Goal: Task Accomplishment & Management: Complete application form

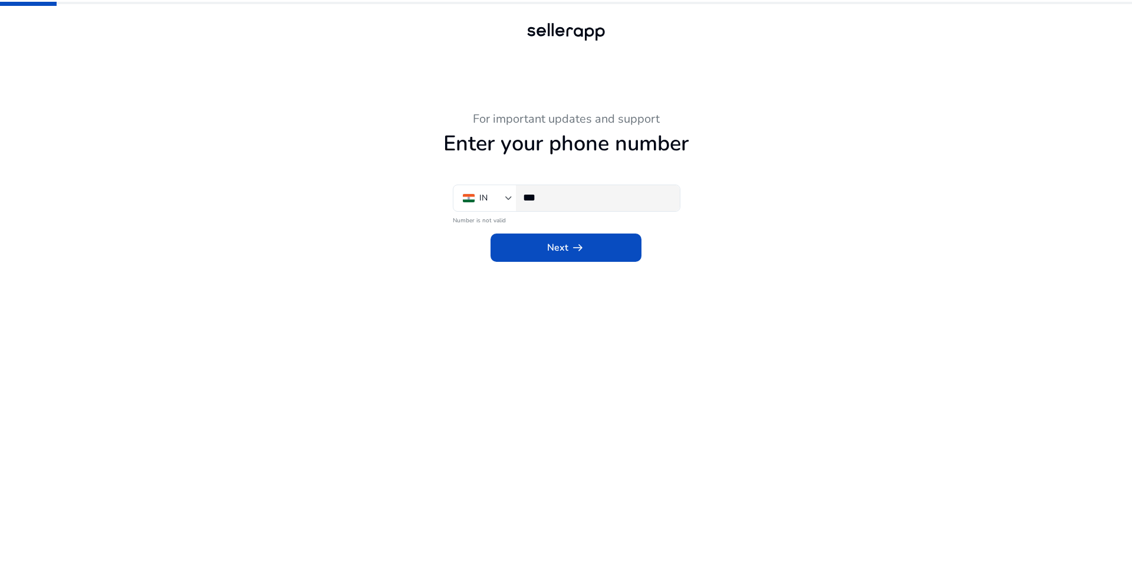
click at [600, 199] on input "***" at bounding box center [596, 197] width 147 height 13
type input "**********"
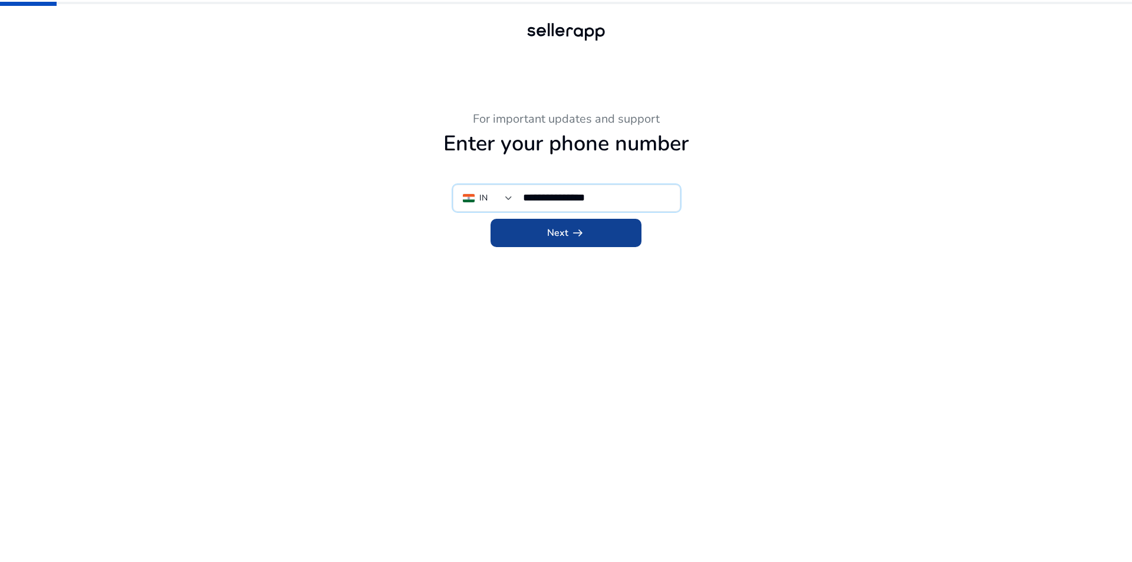
click at [581, 244] on span at bounding box center [566, 233] width 151 height 28
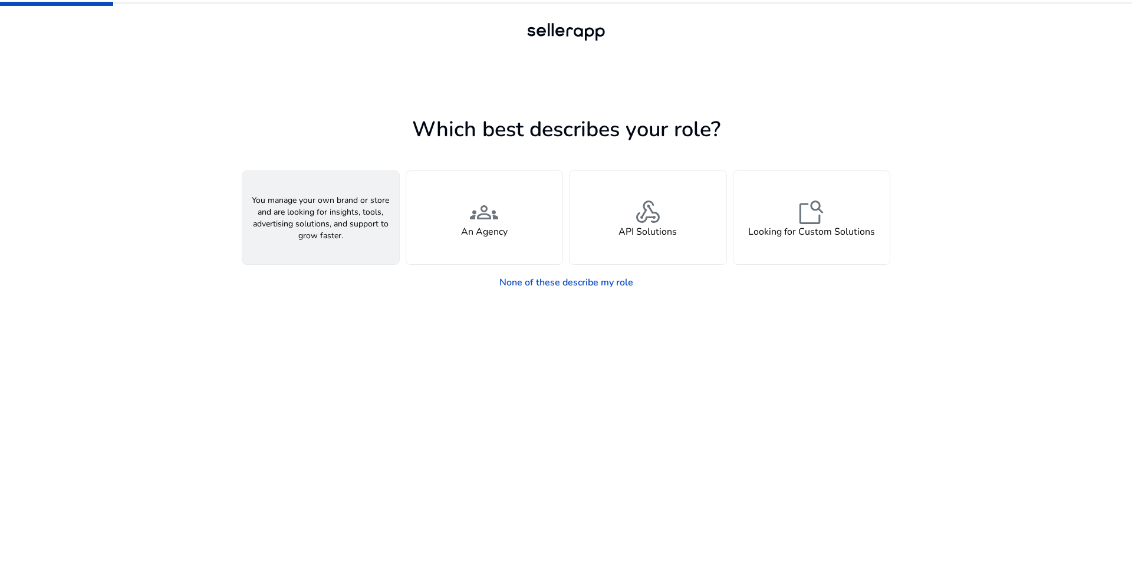
click at [340, 234] on div "person A Seller" at bounding box center [320, 217] width 157 height 93
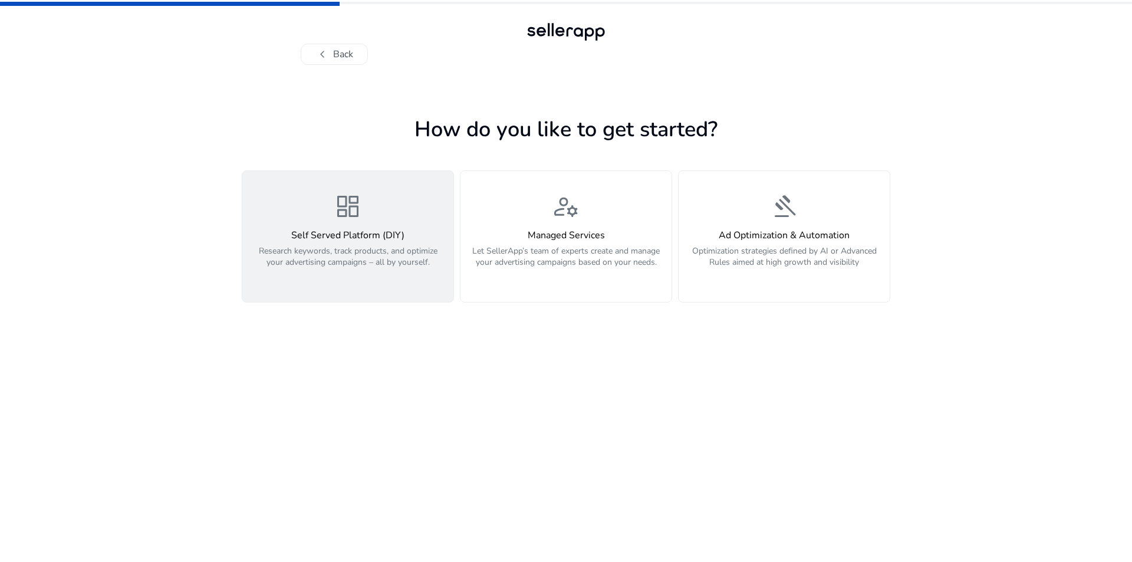
click at [358, 274] on p "Research keywords, track products, and optimize your advertising campaigns – al…" at bounding box center [347, 262] width 197 height 35
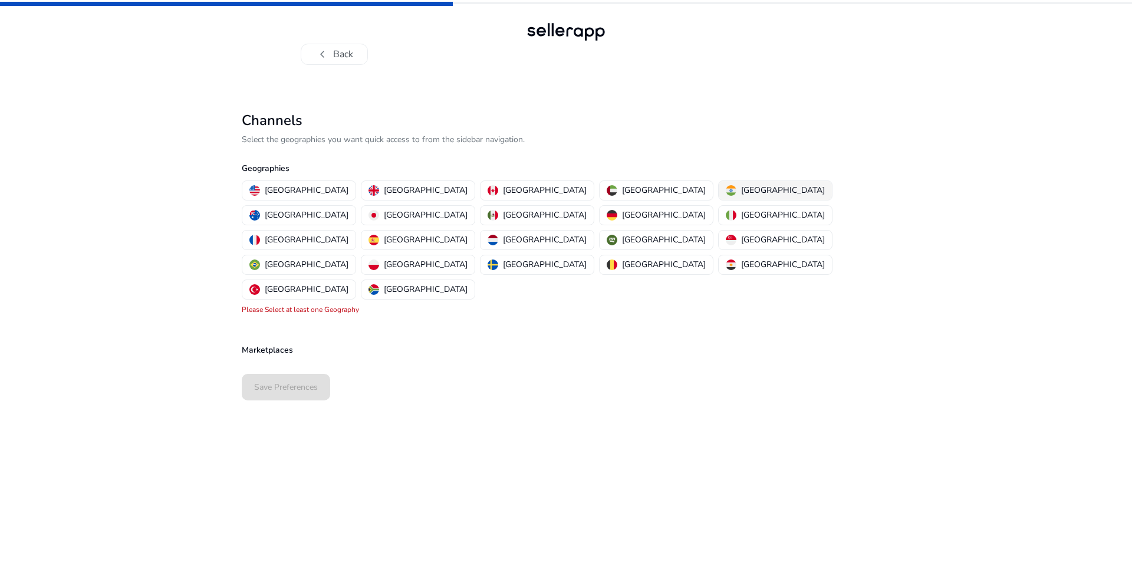
click at [741, 189] on p "[GEOGRAPHIC_DATA]" at bounding box center [783, 190] width 84 height 12
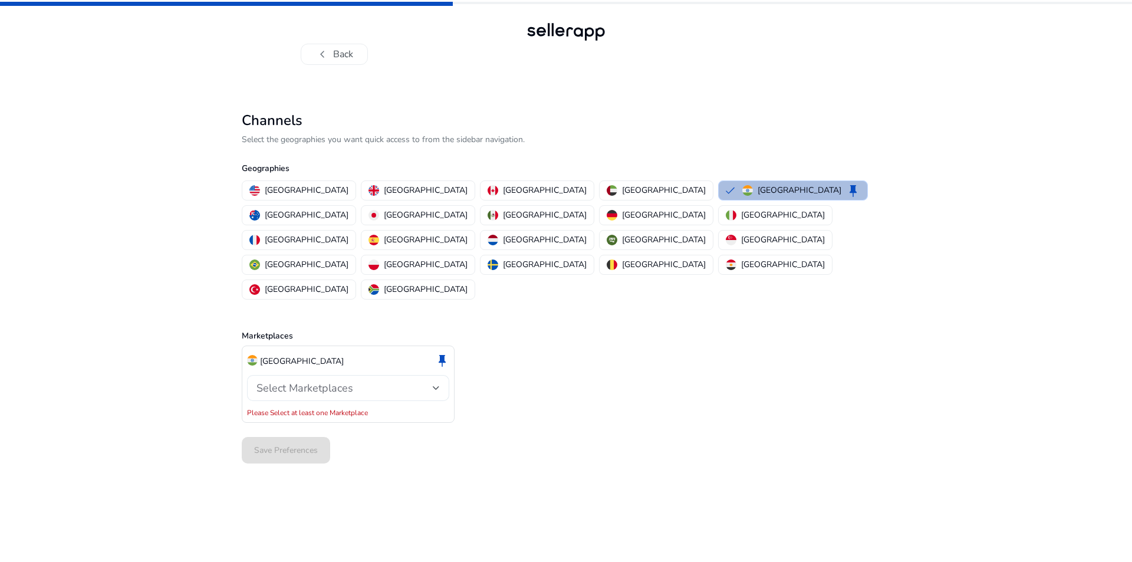
click at [313, 381] on span "Select Marketplaces" at bounding box center [305, 388] width 97 height 14
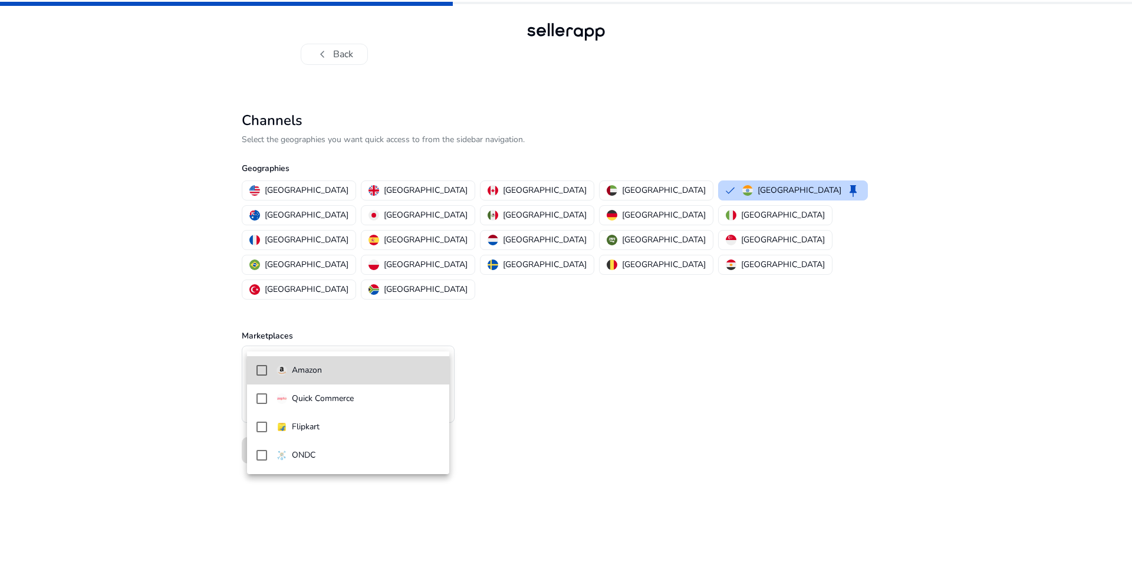
click at [262, 369] on mat-pseudo-checkbox at bounding box center [262, 370] width 11 height 11
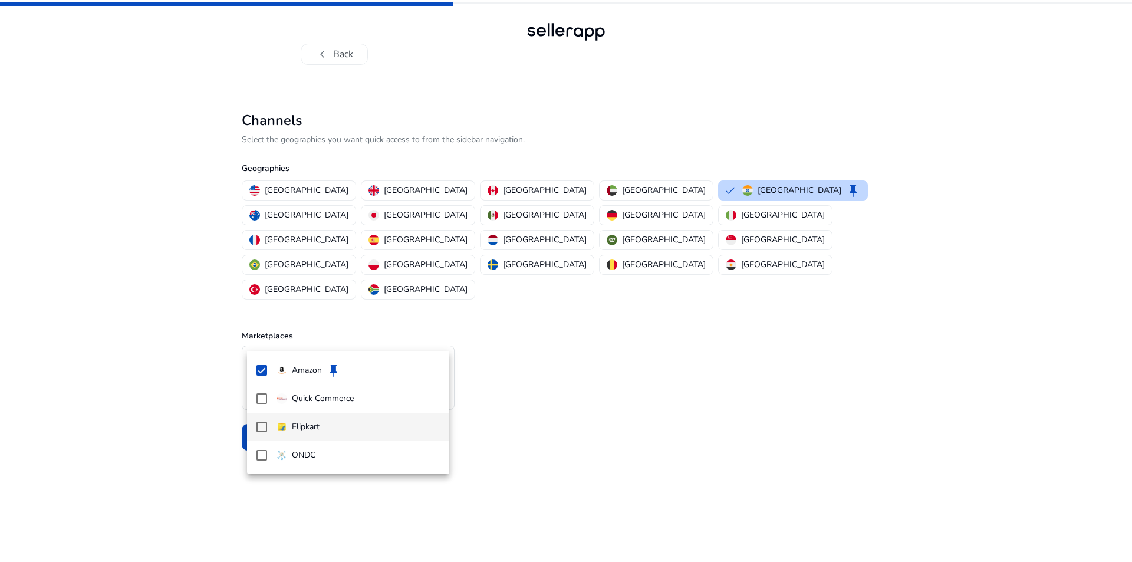
click at [260, 428] on mat-pseudo-checkbox at bounding box center [262, 427] width 11 height 11
click at [186, 428] on div at bounding box center [566, 281] width 1132 height 562
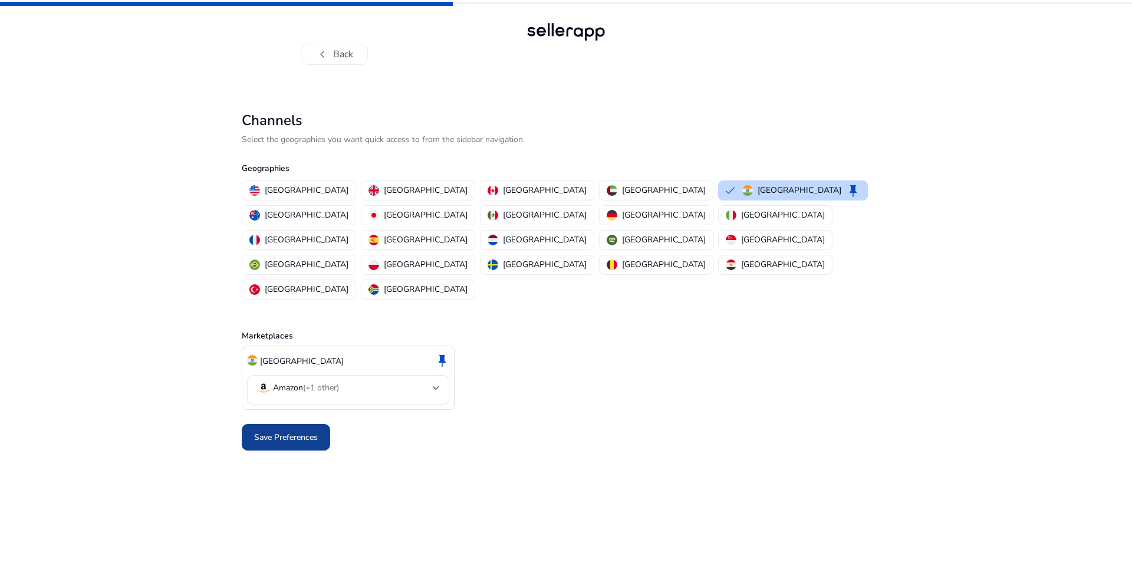
click at [268, 431] on span "Save Preferences" at bounding box center [286, 437] width 64 height 12
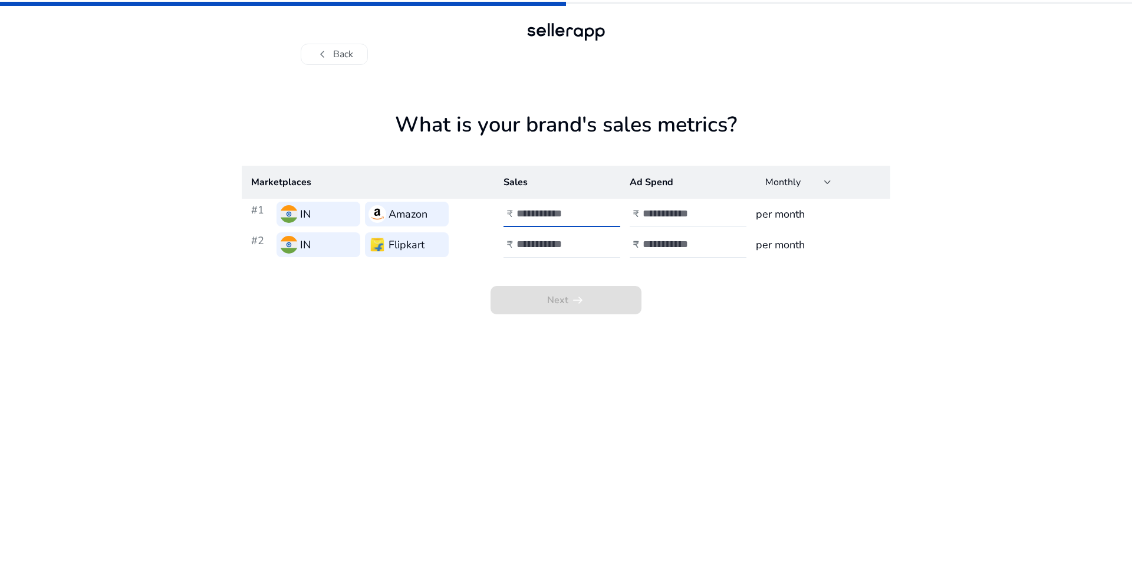
click at [557, 208] on input "number" at bounding box center [557, 213] width 80 height 13
drag, startPoint x: 557, startPoint y: 208, endPoint x: 517, endPoint y: 224, distance: 43.5
click at [517, 224] on div "*****" at bounding box center [570, 214] width 106 height 26
type input "*****"
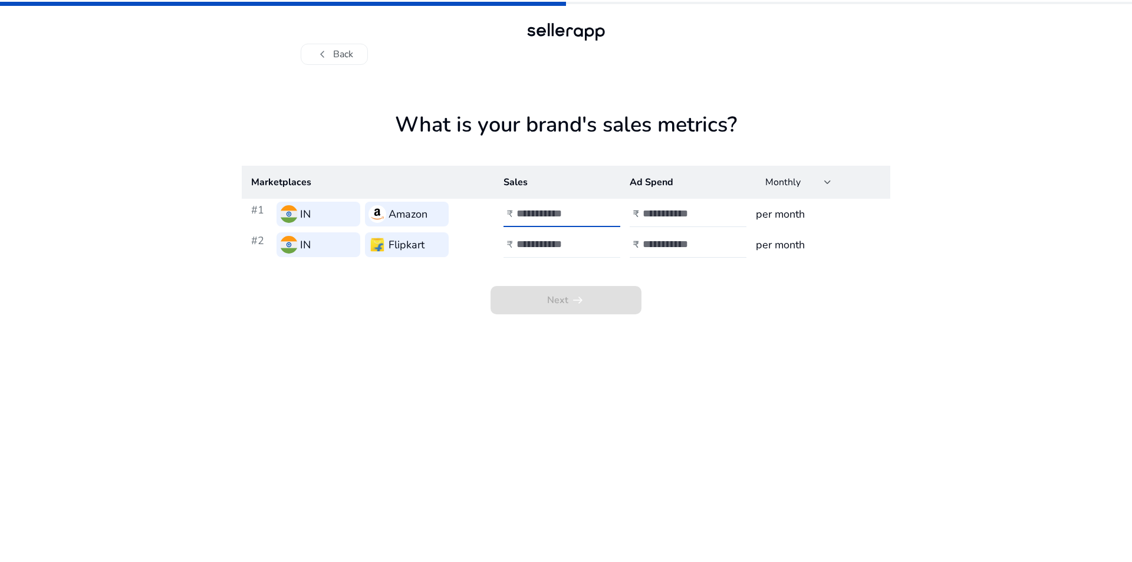
click at [549, 243] on input "number" at bounding box center [557, 244] width 80 height 13
type input "*****"
drag, startPoint x: 495, startPoint y: 217, endPoint x: 485, endPoint y: 222, distance: 11.1
click at [485, 221] on tr "#1 IN Amazon ₹ ***** ₹ per month" at bounding box center [566, 214] width 649 height 31
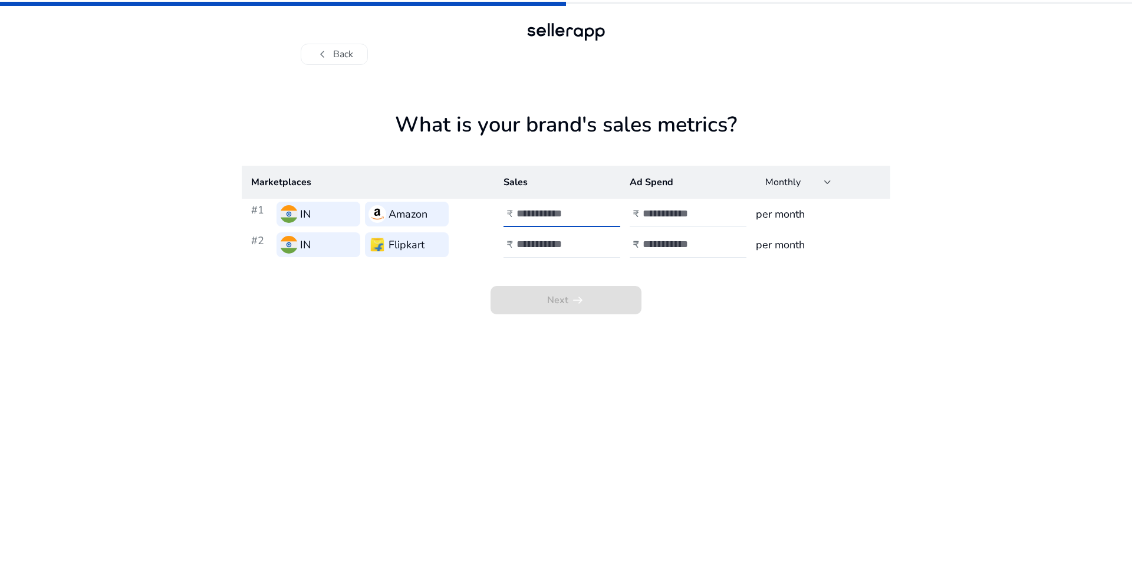
drag, startPoint x: 541, startPoint y: 211, endPoint x: 558, endPoint y: 209, distance: 16.6
click at [508, 222] on div "₹ *****" at bounding box center [563, 214] width 119 height 26
drag, startPoint x: 485, startPoint y: 224, endPoint x: 477, endPoint y: 226, distance: 9.3
click at [477, 226] on tr "#1 IN Amazon ₹ ***** ₹ per month" at bounding box center [566, 214] width 649 height 31
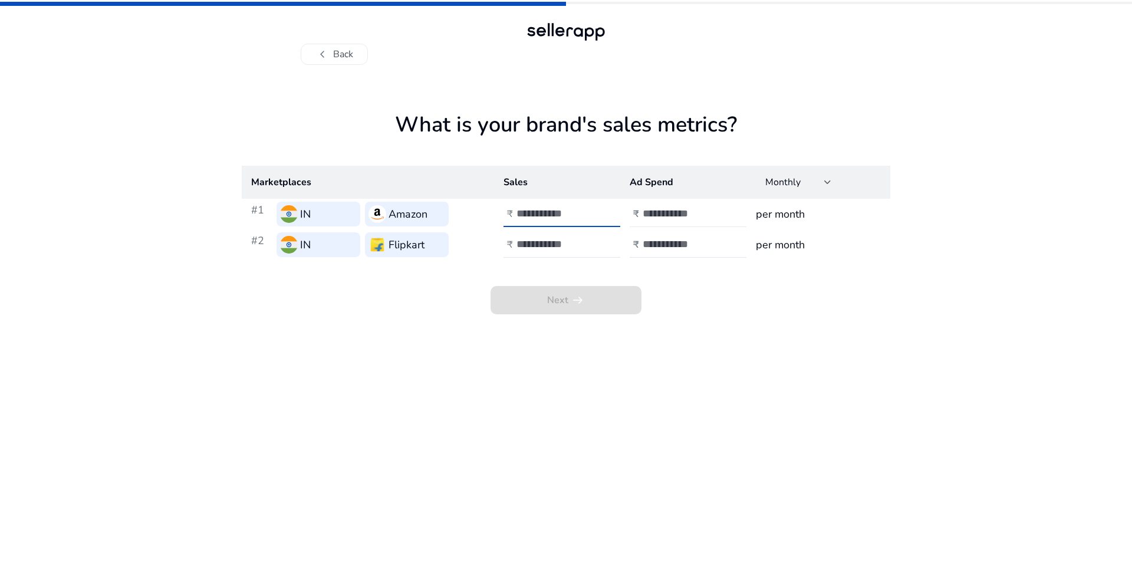
type input "*****"
click at [657, 211] on input "number" at bounding box center [683, 213] width 80 height 13
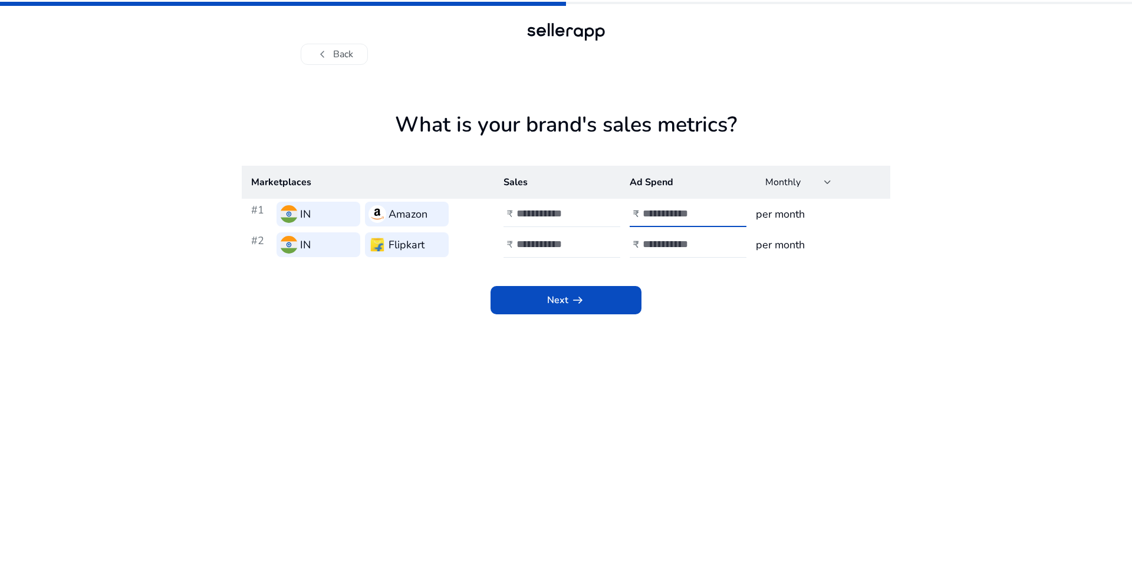
type input "****"
click at [655, 246] on input "number" at bounding box center [683, 244] width 80 height 13
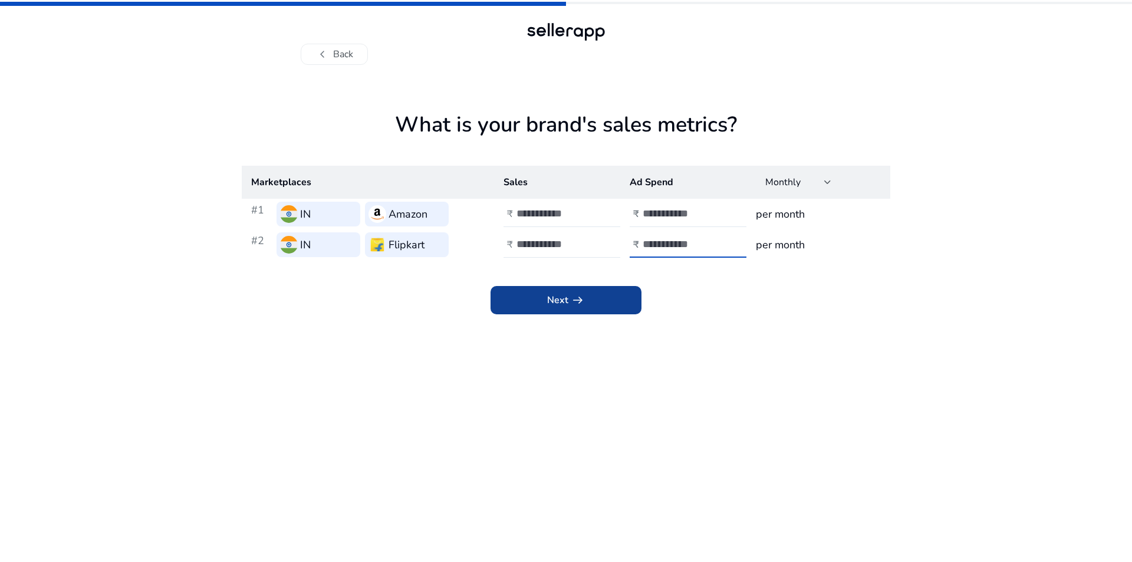
type input "****"
click at [600, 307] on span at bounding box center [566, 300] width 151 height 28
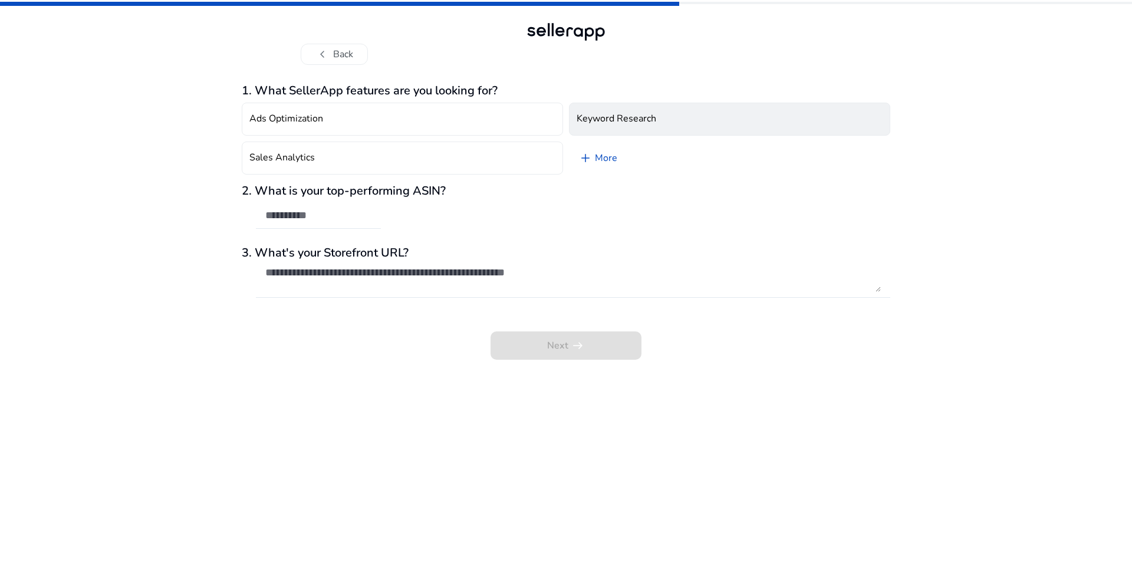
click at [688, 120] on button "Keyword Research" at bounding box center [729, 119] width 321 height 33
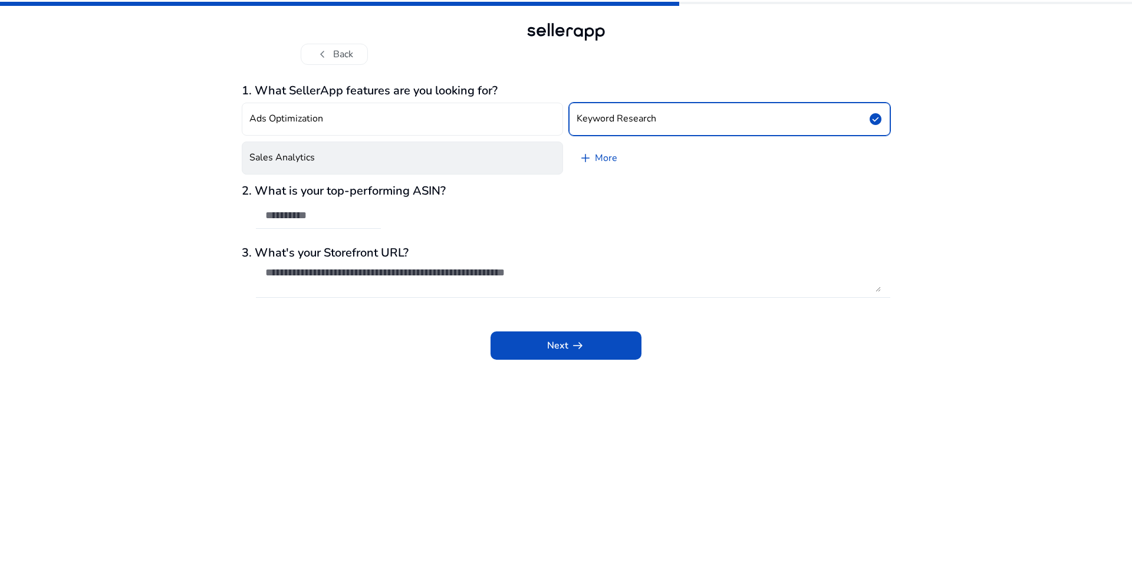
drag, startPoint x: 440, startPoint y: 168, endPoint x: 401, endPoint y: 182, distance: 41.4
click at [441, 168] on button "Sales Analytics" at bounding box center [402, 158] width 321 height 33
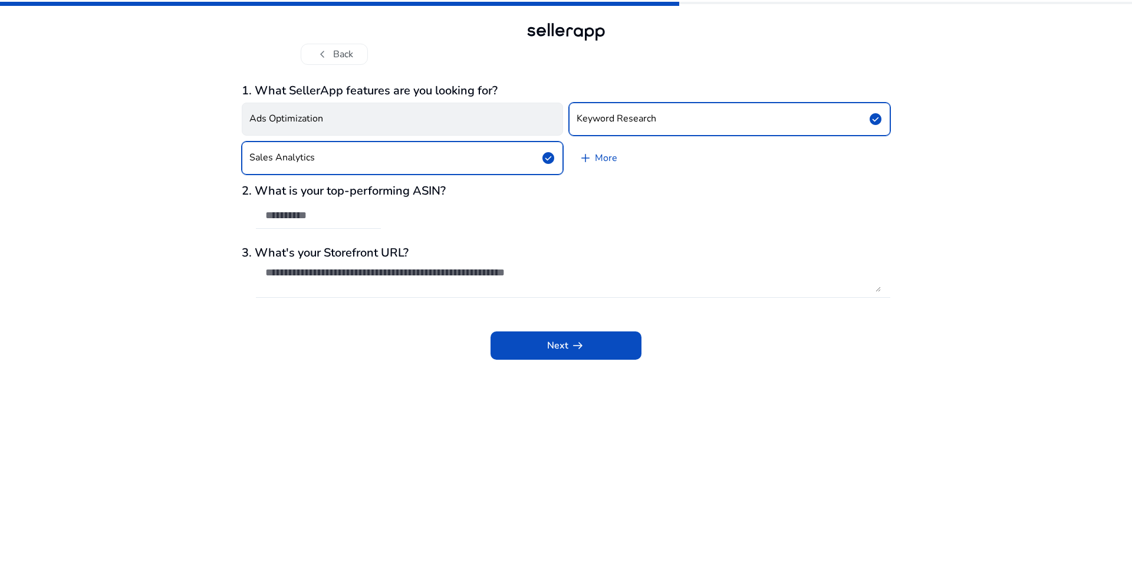
click at [352, 124] on button "Ads Optimization" at bounding box center [402, 119] width 321 height 33
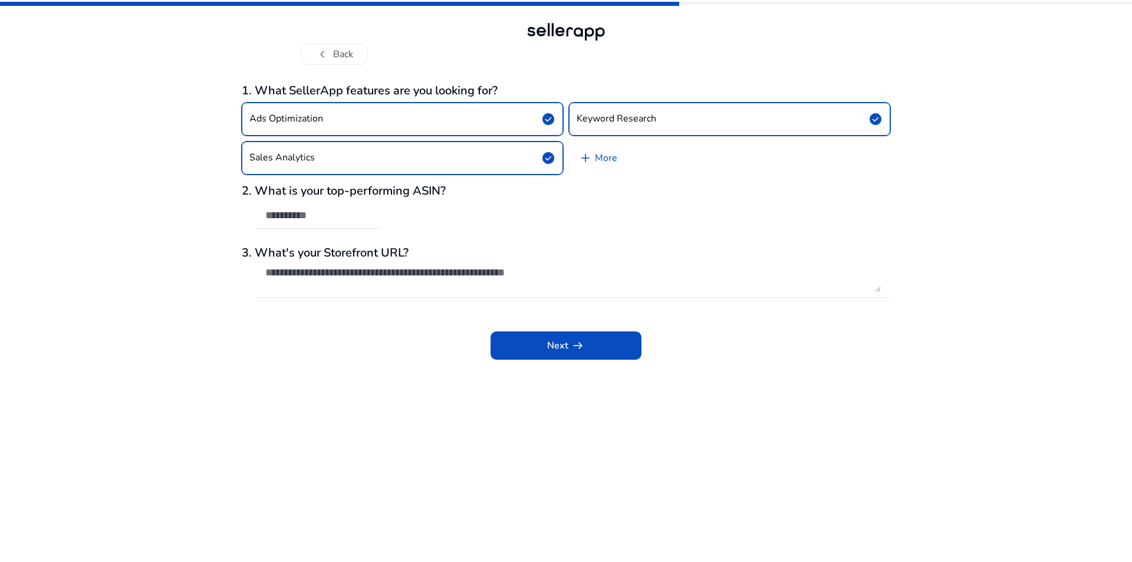
click at [294, 217] on input "text" at bounding box center [318, 215] width 106 height 13
click at [602, 223] on div "2. What is your top-performing ASIN?" at bounding box center [566, 212] width 649 height 57
click at [366, 279] on textarea at bounding box center [573, 279] width 616 height 26
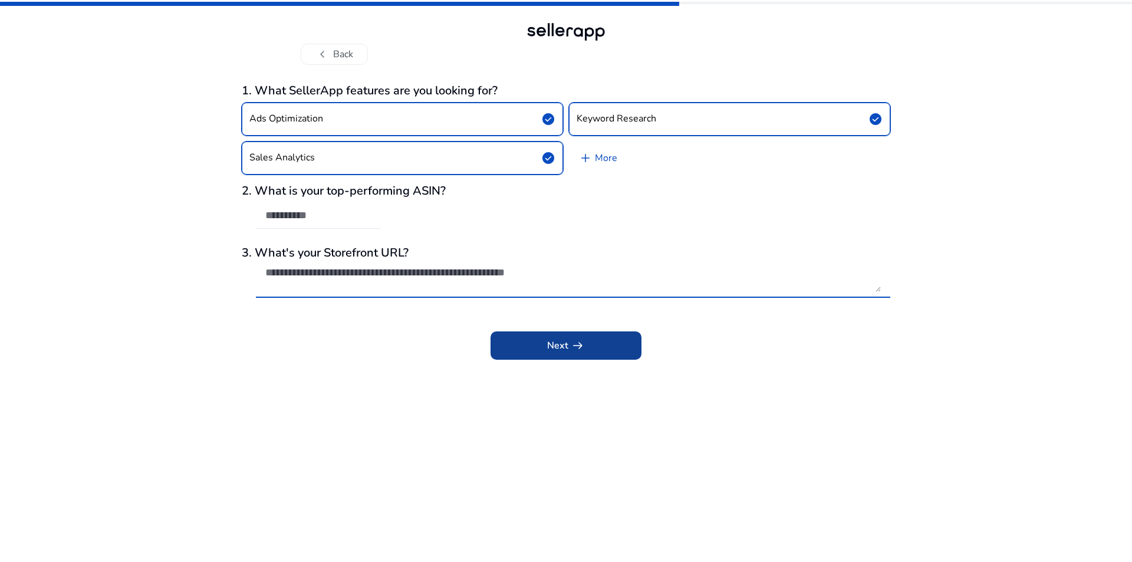
click at [559, 347] on span "Next arrow_right_alt" at bounding box center [566, 346] width 38 height 14
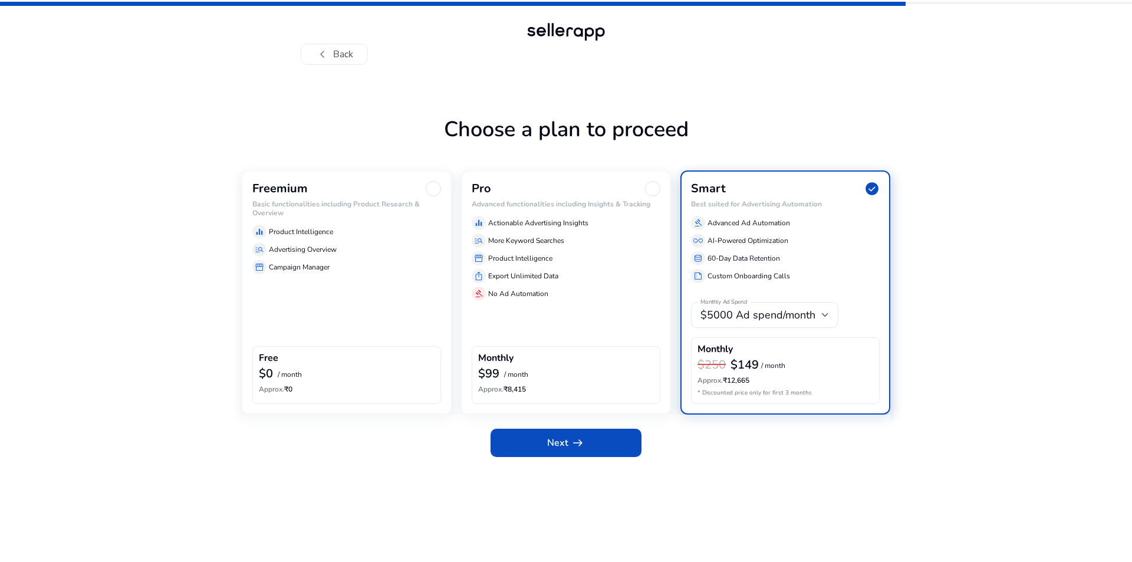
click at [365, 326] on div "Freemium Basic functionalities including Product Research & Overview equalizer …" at bounding box center [347, 292] width 210 height 244
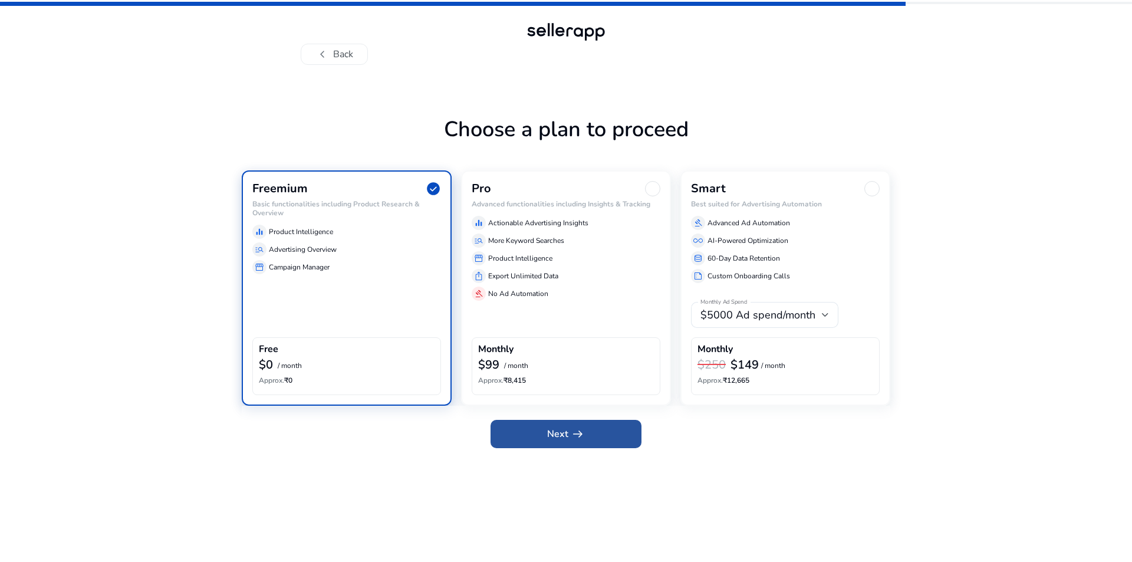
click at [533, 434] on span at bounding box center [566, 434] width 151 height 28
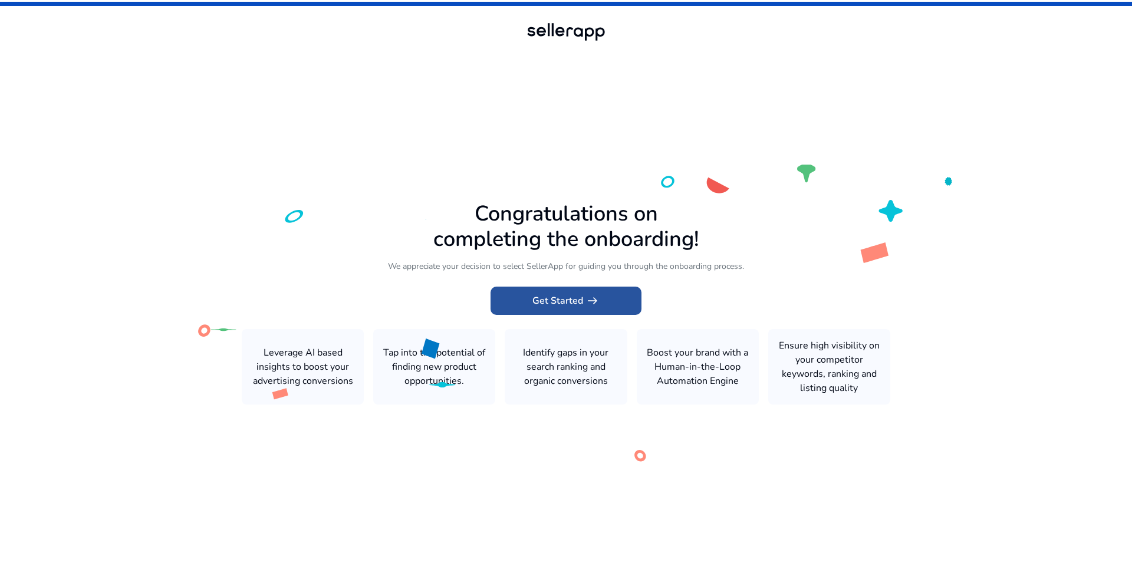
click at [551, 303] on span "Get Started arrow_right_alt" at bounding box center [566, 301] width 67 height 14
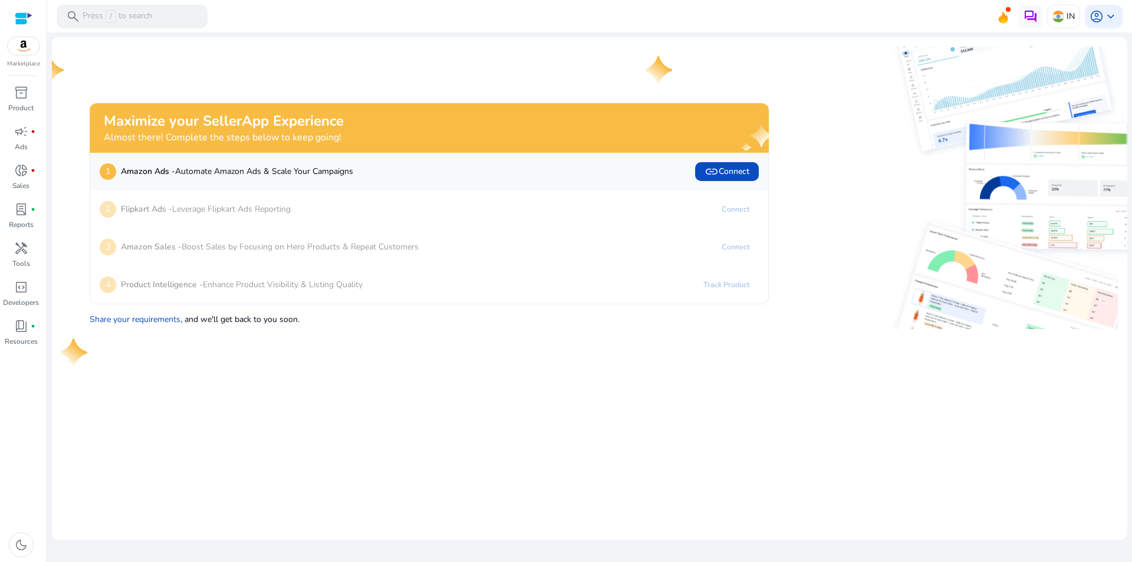
click at [163, 209] on b "Flipkart Ads -" at bounding box center [146, 208] width 51 height 11
click at [158, 247] on b "Amazon Sales -" at bounding box center [151, 246] width 61 height 11
click at [153, 285] on b "Product Intelligence -" at bounding box center [162, 284] width 82 height 11
click at [9, 98] on div "inventory_2" at bounding box center [21, 92] width 33 height 19
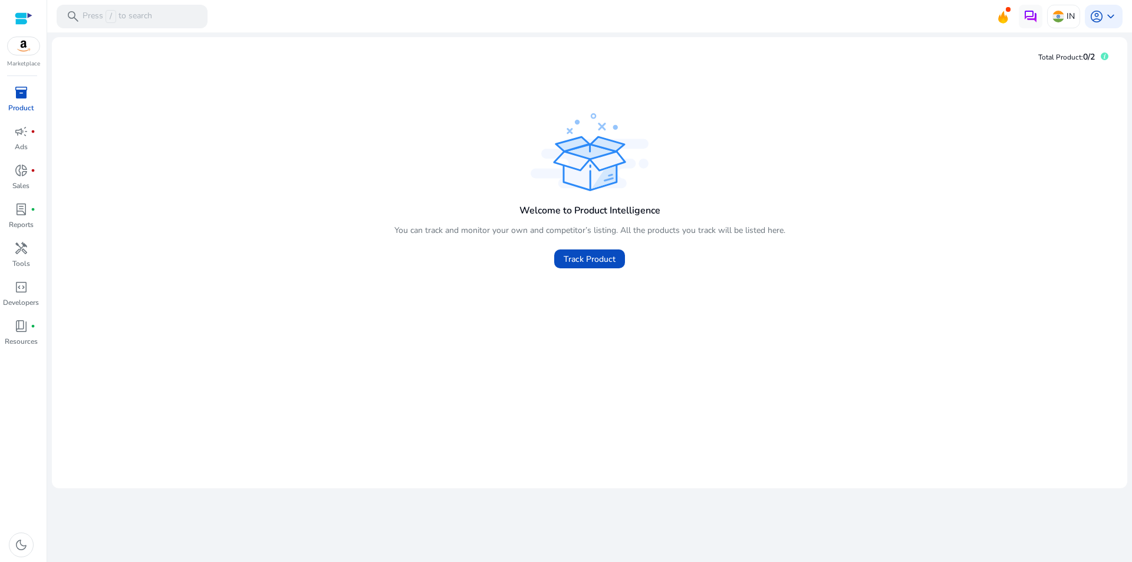
click at [501, 123] on div "Welcome to Product Intelligence You can track and monitor your own and competit…" at bounding box center [589, 273] width 1057 height 413
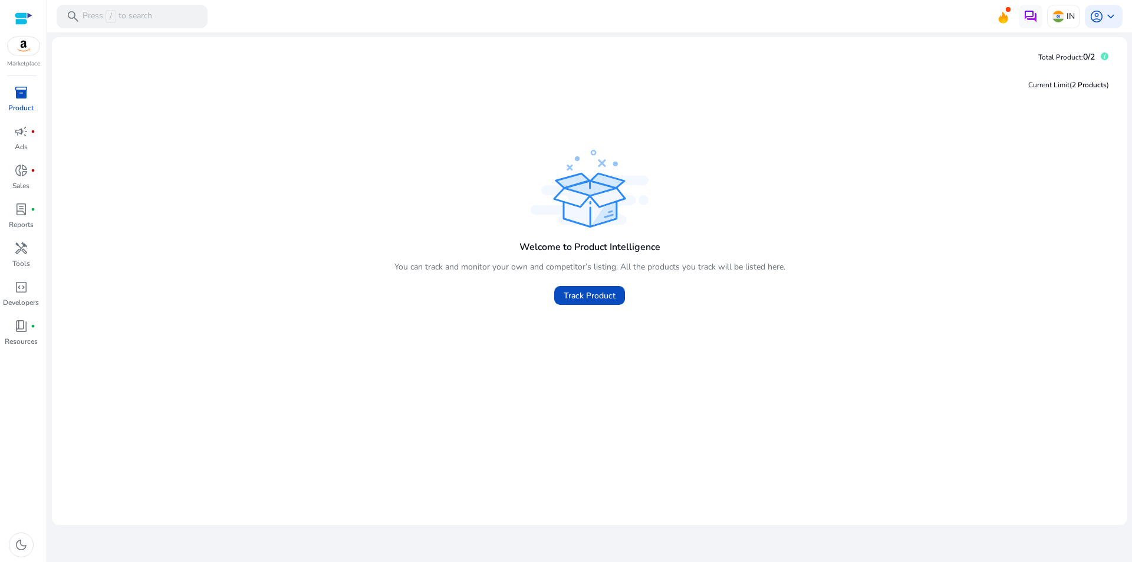
click at [18, 5] on div at bounding box center [24, 18] width 18 height 37
click at [15, 12] on div at bounding box center [24, 19] width 18 height 14
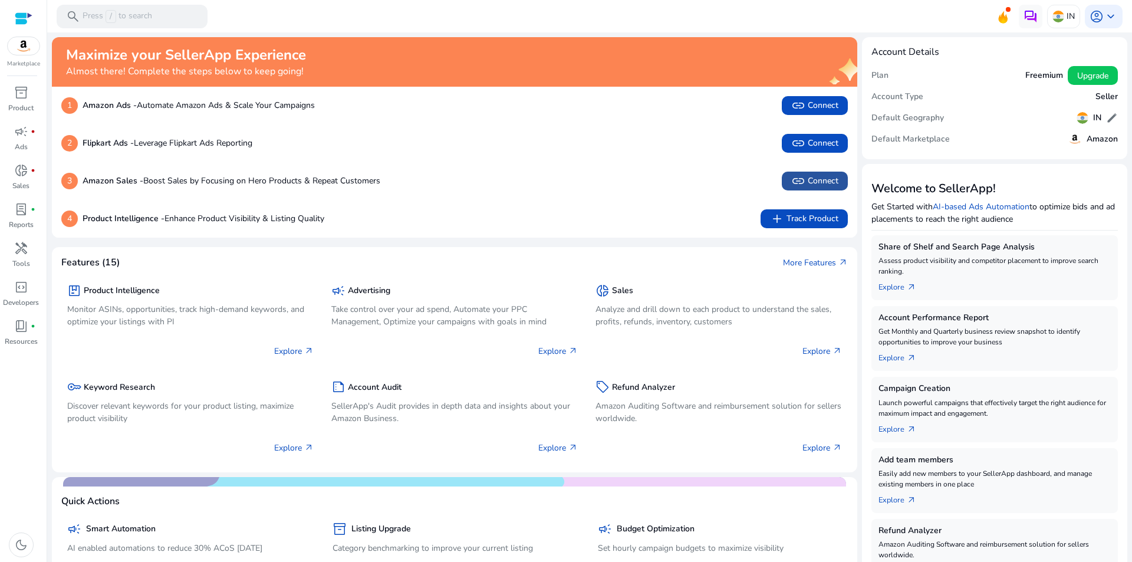
click at [821, 186] on span "link Connect" at bounding box center [814, 181] width 47 height 14
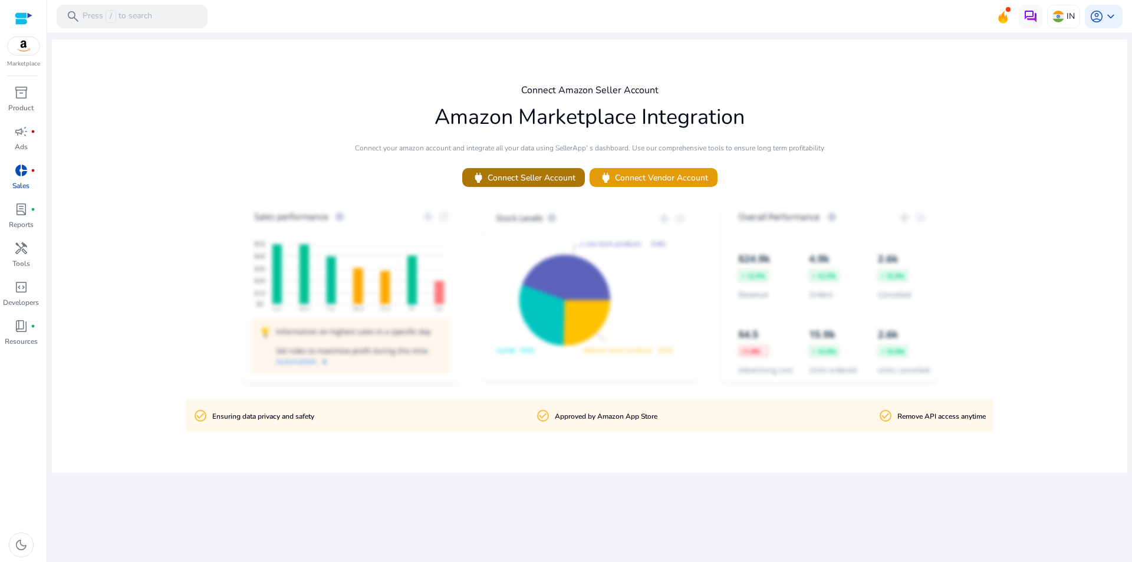
click at [539, 182] on span "power Connect Seller Account" at bounding box center [524, 178] width 104 height 14
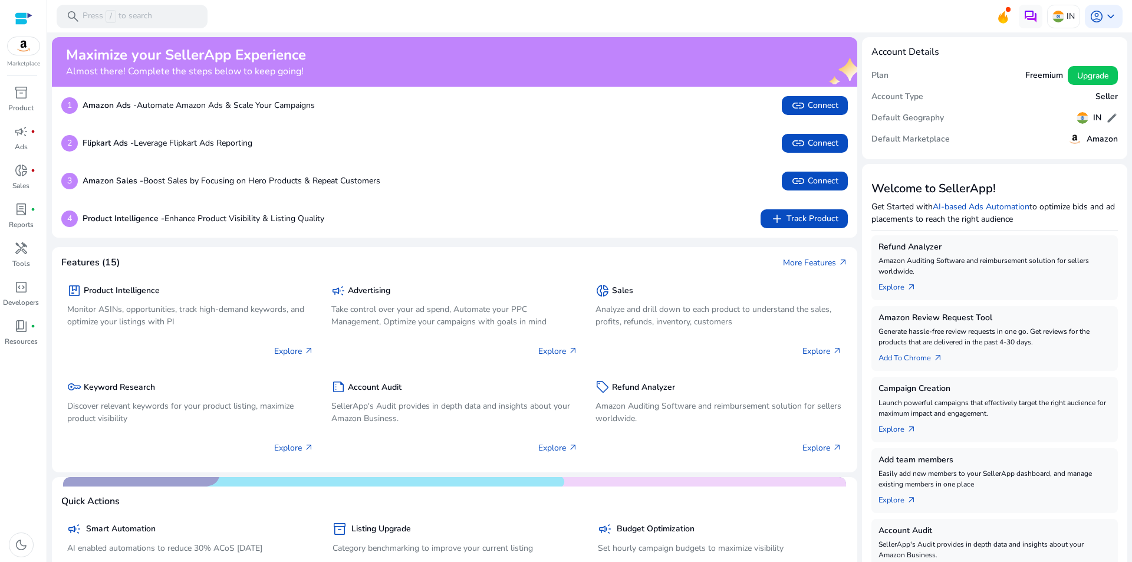
click at [17, 46] on img at bounding box center [24, 46] width 32 height 18
click at [802, 178] on span "link" at bounding box center [798, 181] width 14 height 14
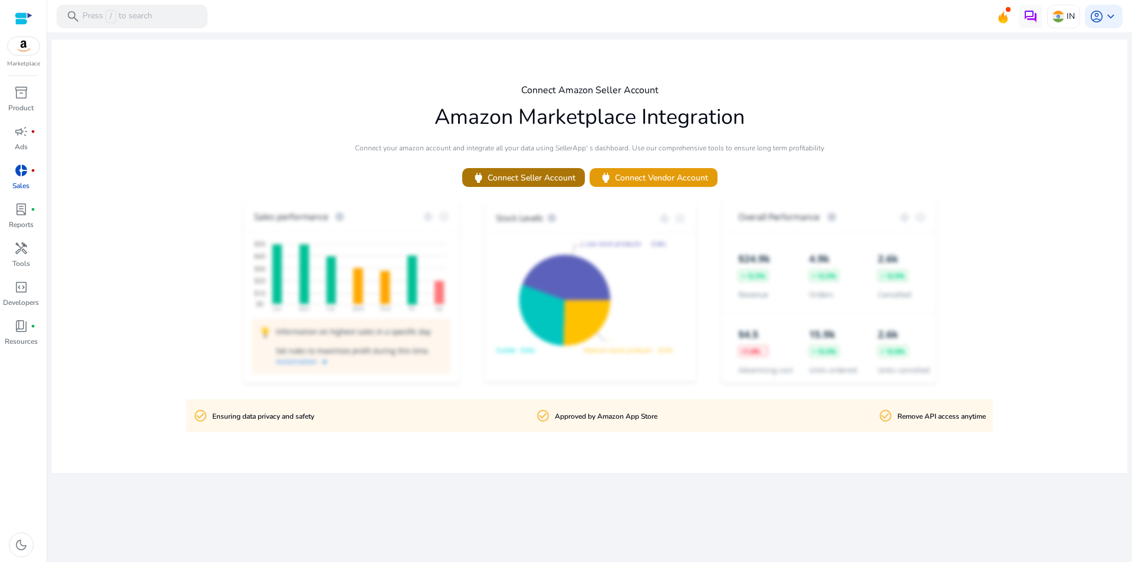
click at [494, 176] on span "power Connect Seller Account" at bounding box center [524, 178] width 104 height 14
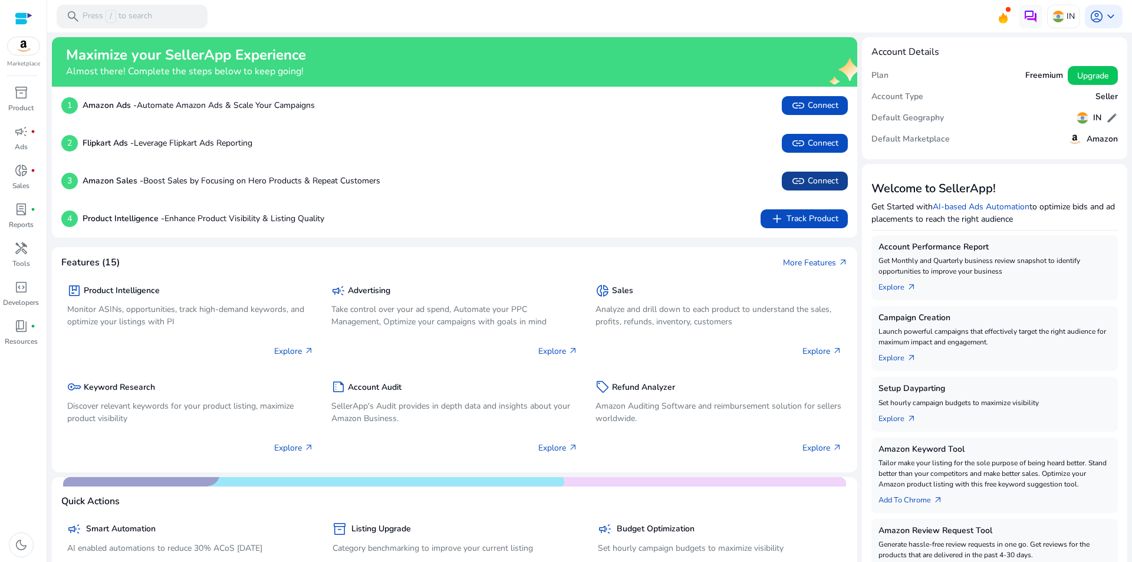
click at [809, 182] on span "link Connect" at bounding box center [814, 181] width 47 height 14
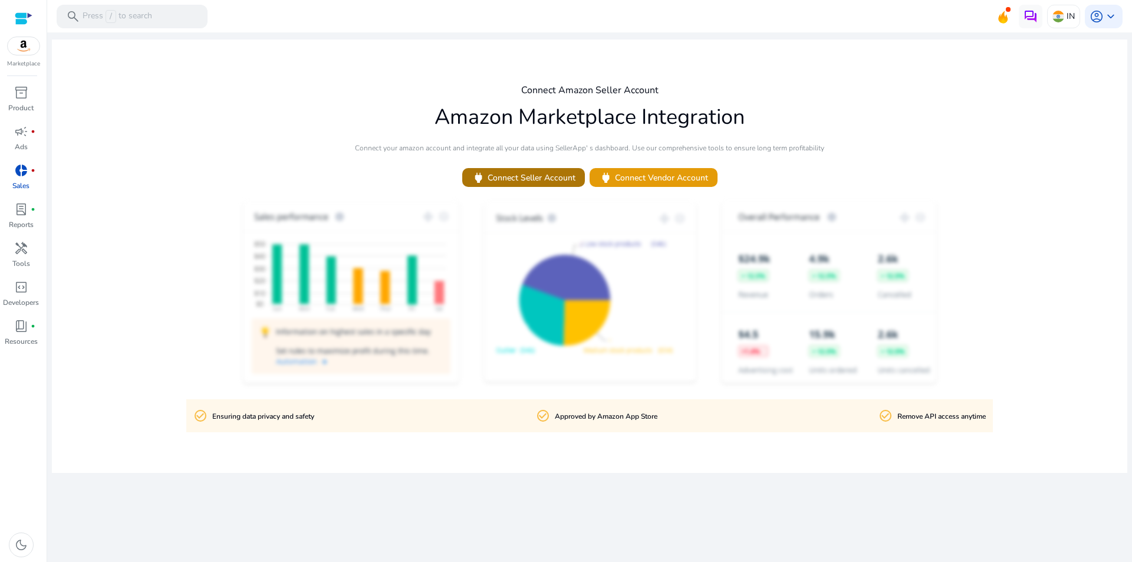
click at [528, 179] on span "power Connect Seller Account" at bounding box center [524, 178] width 104 height 14
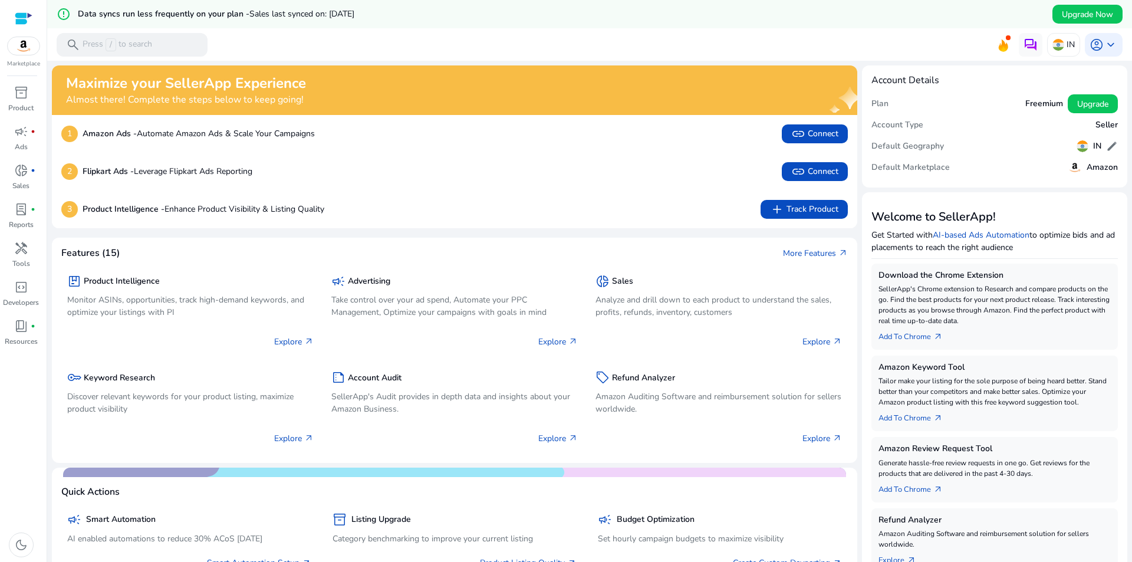
click at [27, 51] on img at bounding box center [24, 46] width 32 height 18
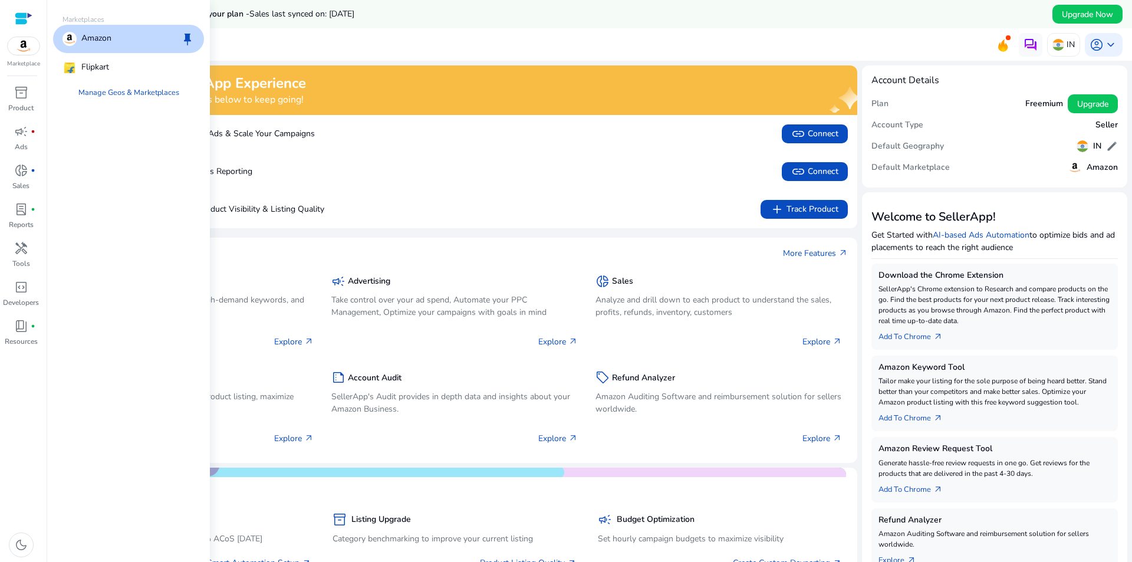
click at [107, 41] on p "Amazon" at bounding box center [96, 39] width 30 height 14
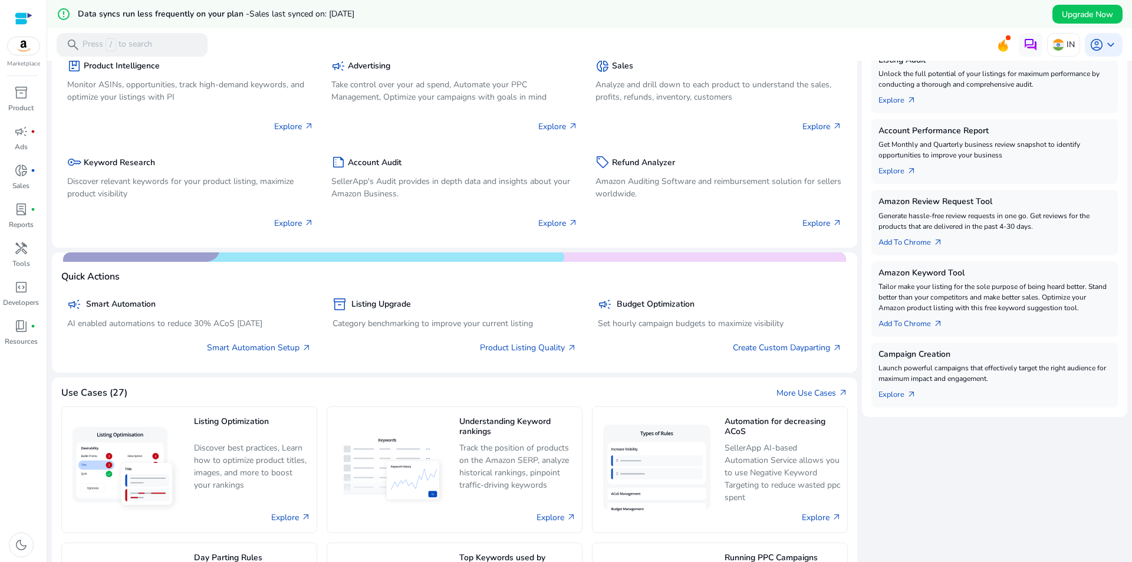
scroll to position [236, 0]
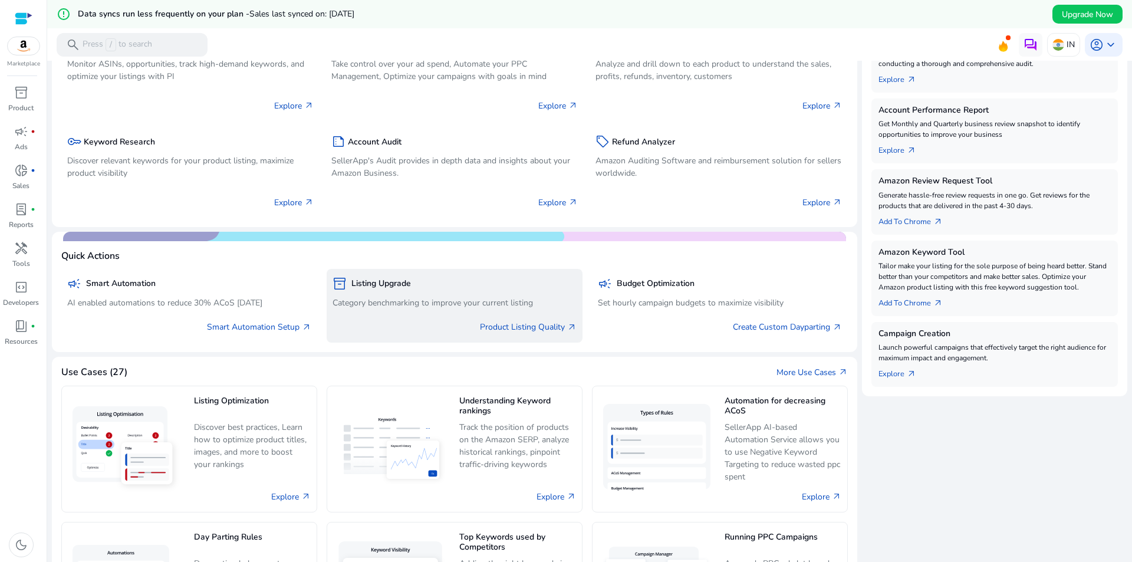
click at [390, 303] on p "Category benchmarking to improve your current listing" at bounding box center [455, 303] width 244 height 12
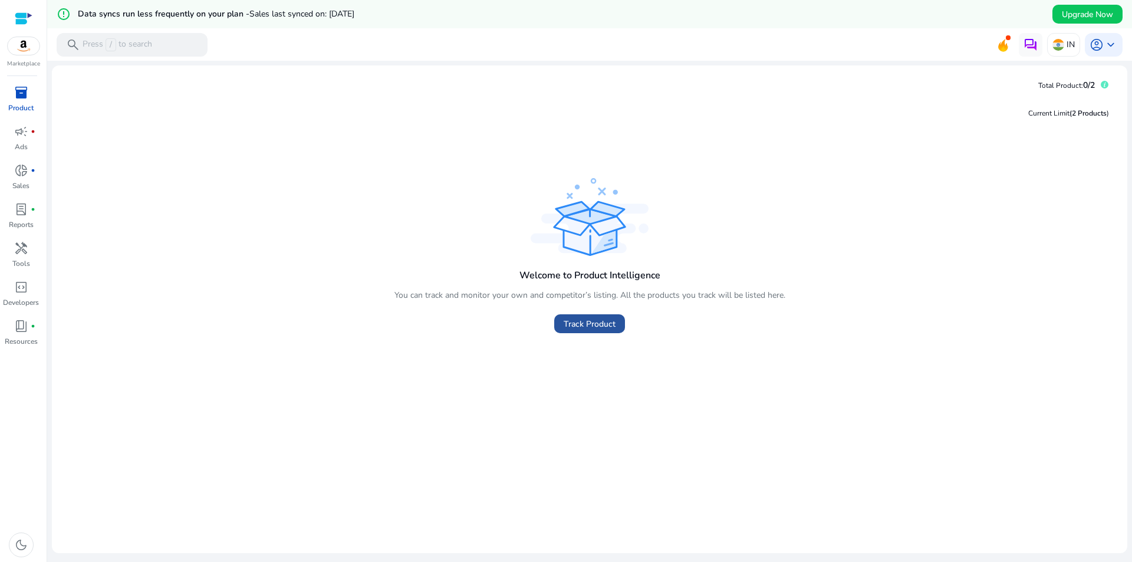
click at [577, 321] on span "Track Product" at bounding box center [590, 324] width 52 height 12
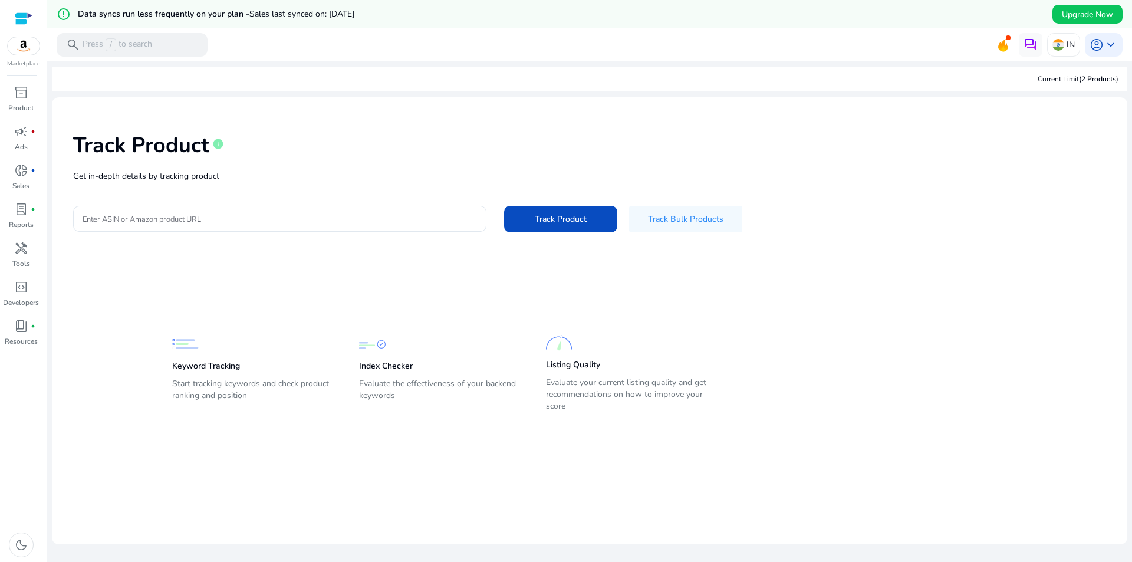
click at [180, 346] on img at bounding box center [185, 344] width 27 height 27
click at [383, 351] on div "Index Checker Evaluate the effectiveness of your backend keywords" at bounding box center [440, 373] width 163 height 84
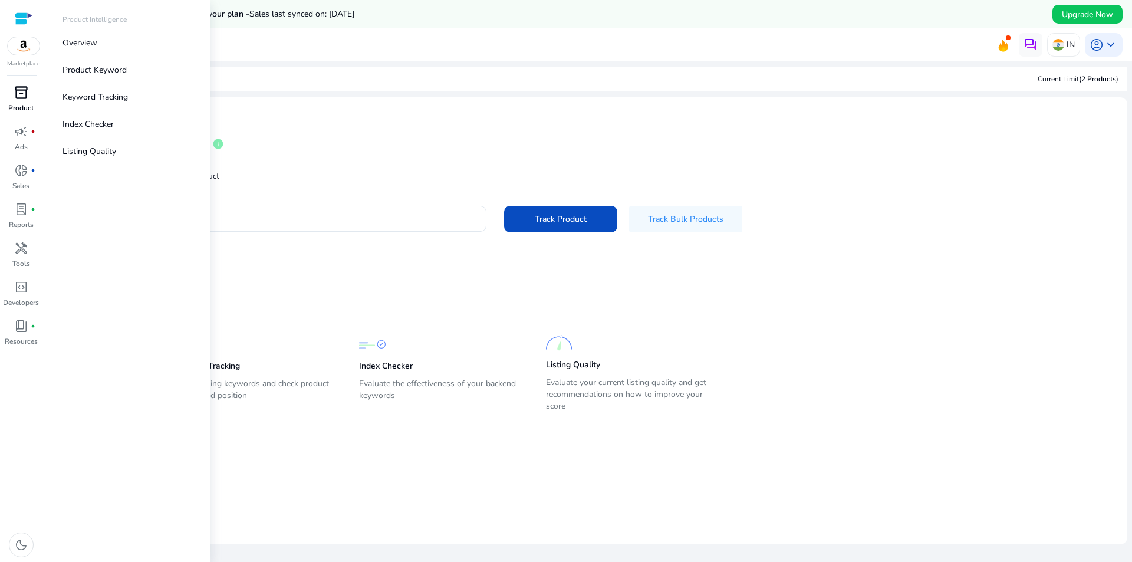
click at [18, 97] on span "inventory_2" at bounding box center [21, 93] width 14 height 14
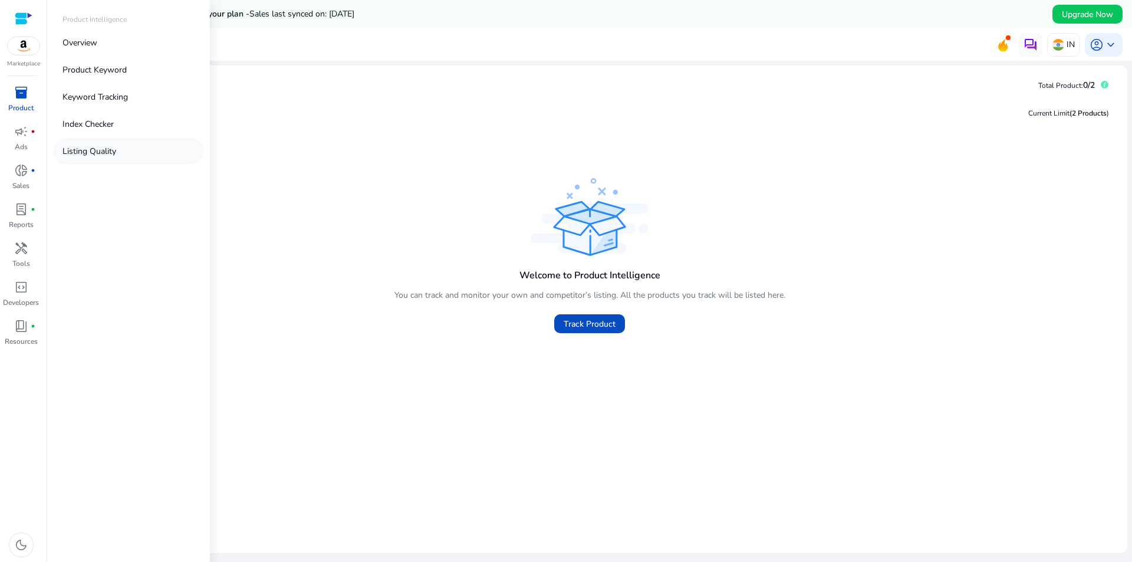
click at [83, 149] on p "Listing Quality" at bounding box center [90, 151] width 54 height 12
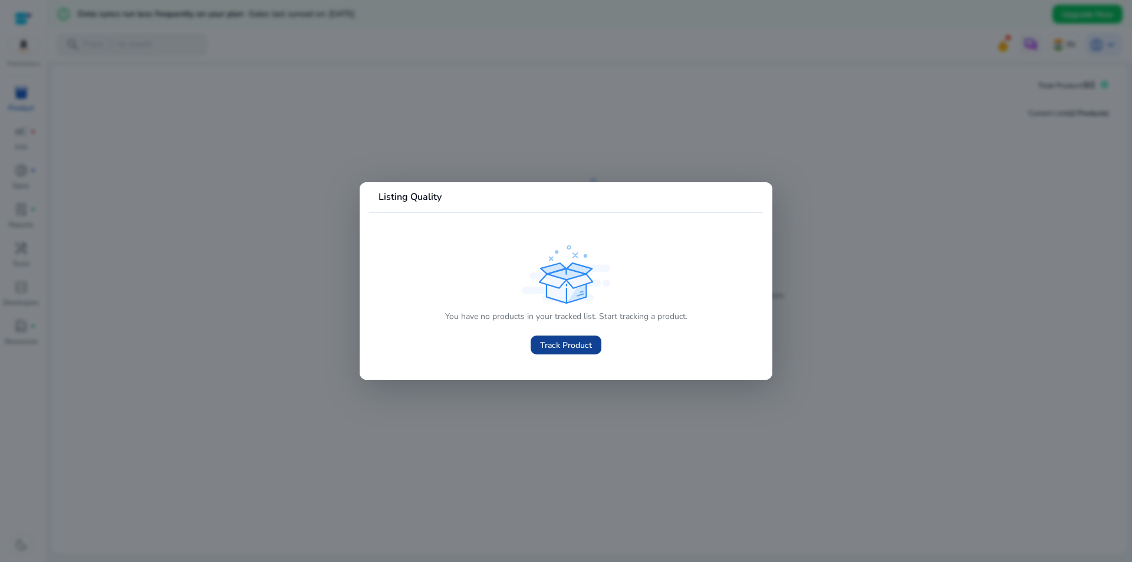
click at [552, 343] on span "Track Product" at bounding box center [566, 345] width 52 height 12
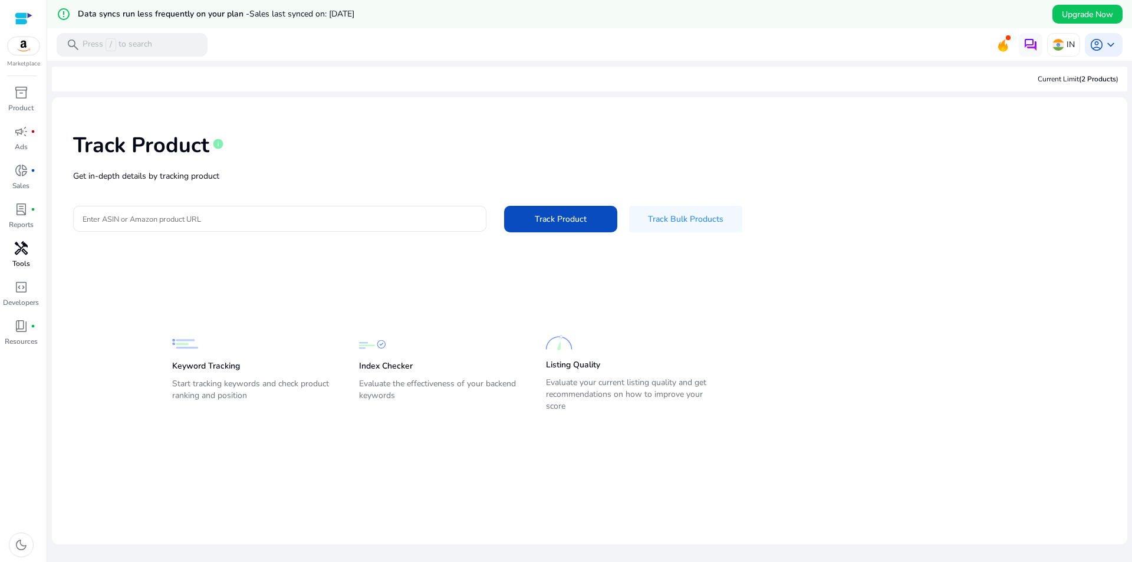
click at [18, 245] on span "handyman" at bounding box center [21, 248] width 14 height 14
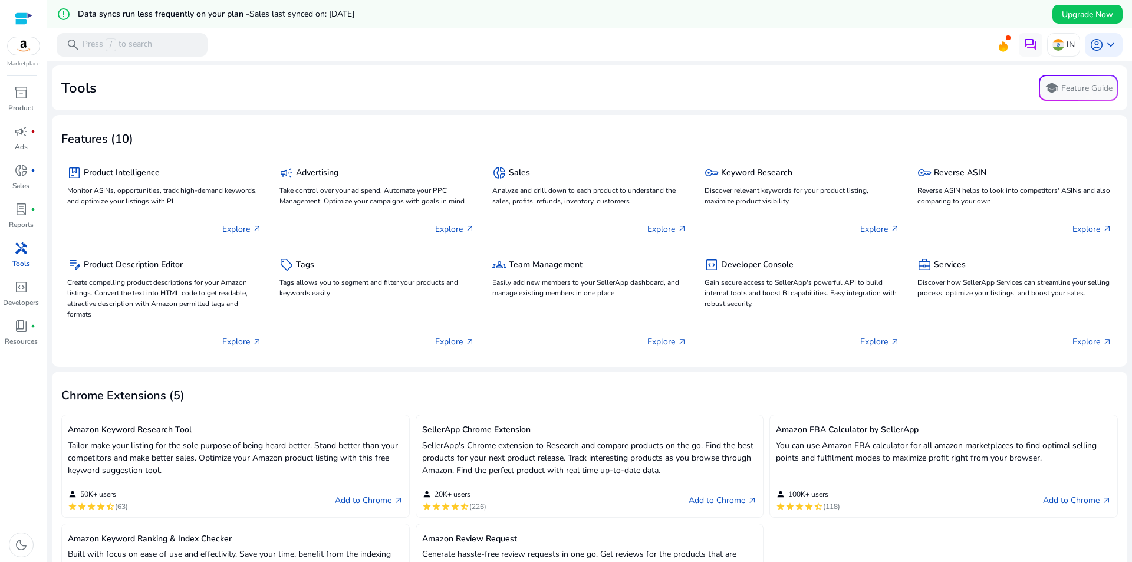
click at [370, 130] on div "Features (10)" at bounding box center [589, 137] width 1057 height 27
click at [26, 175] on span "donut_small" at bounding box center [21, 170] width 14 height 14
